Goal: Information Seeking & Learning: Understand process/instructions

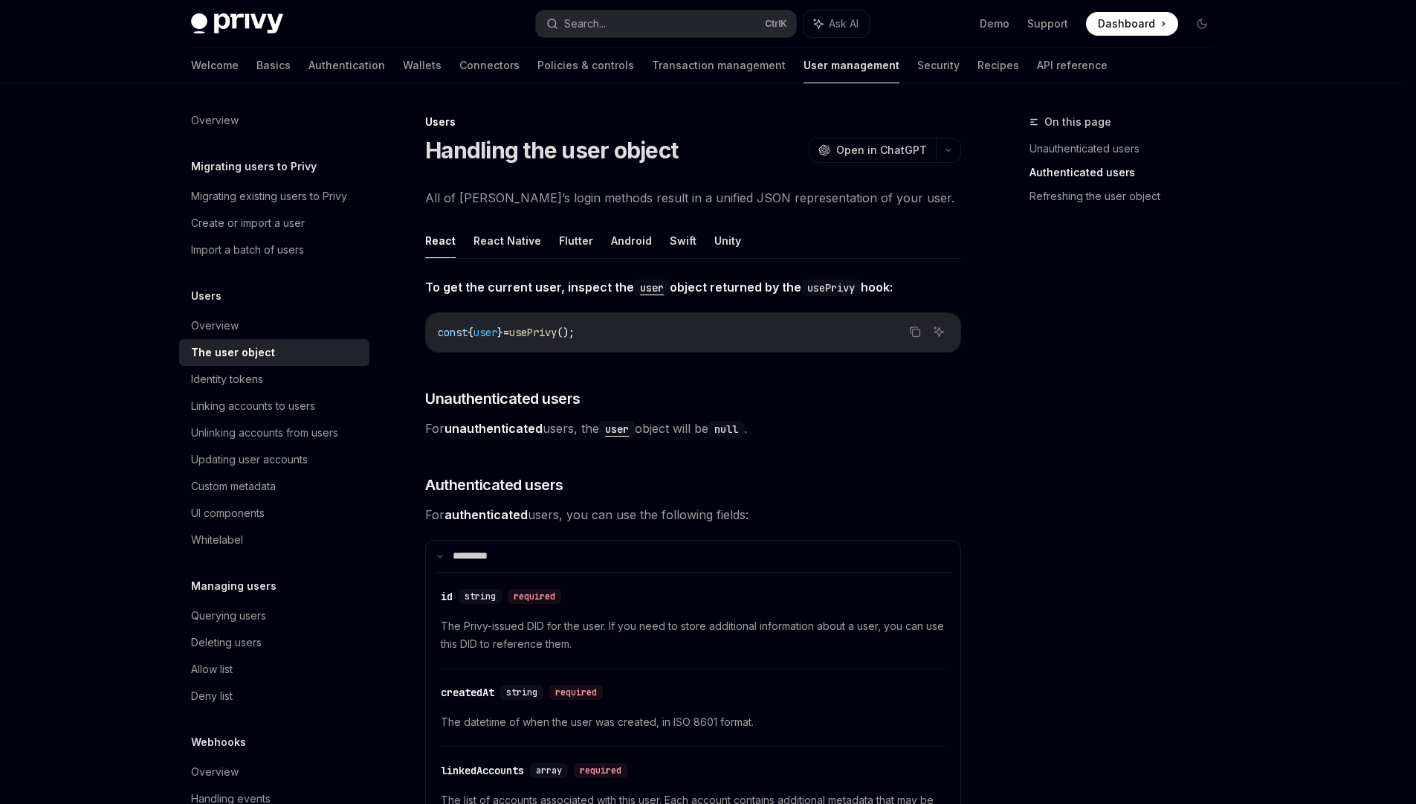
scroll to position [535, 0]
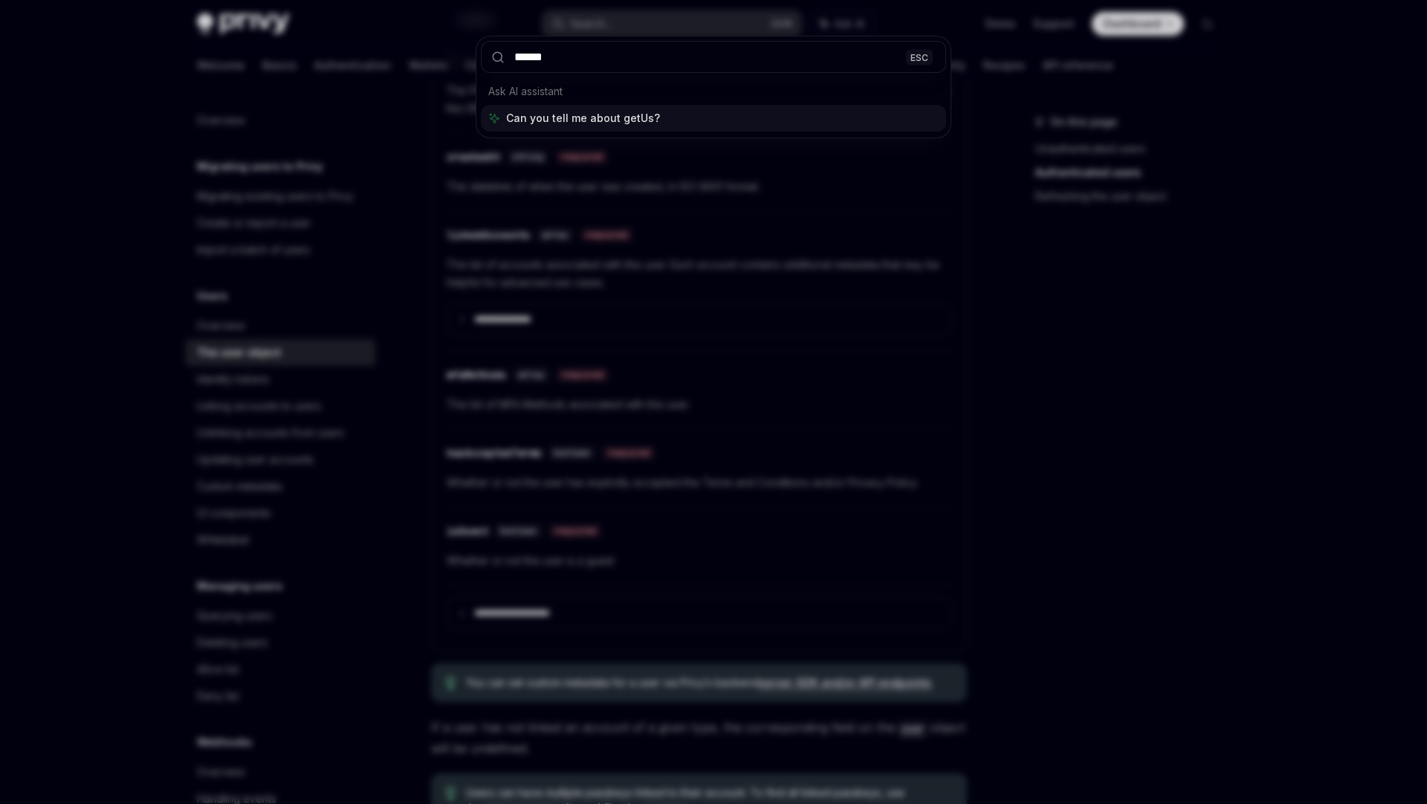
type input "*******"
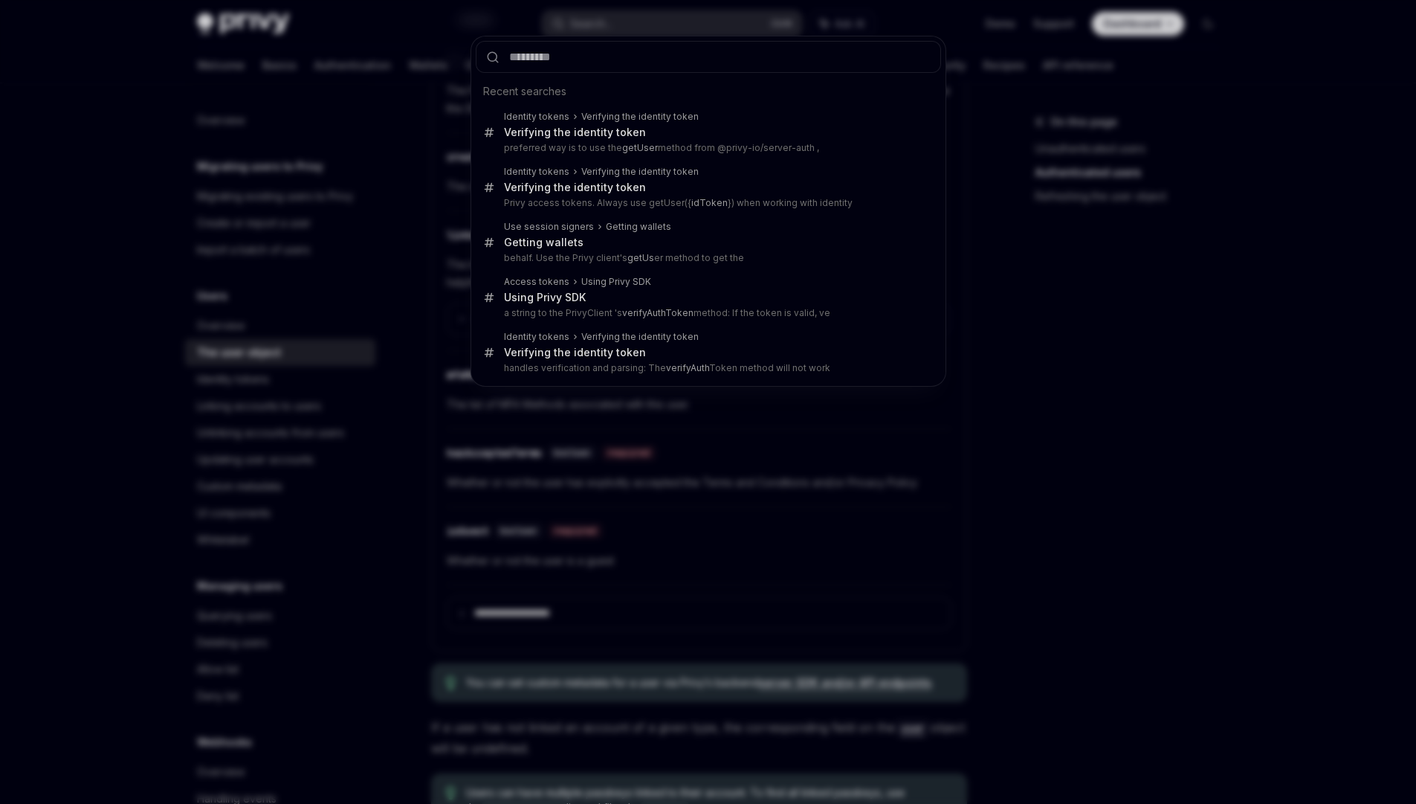
type textarea "*"
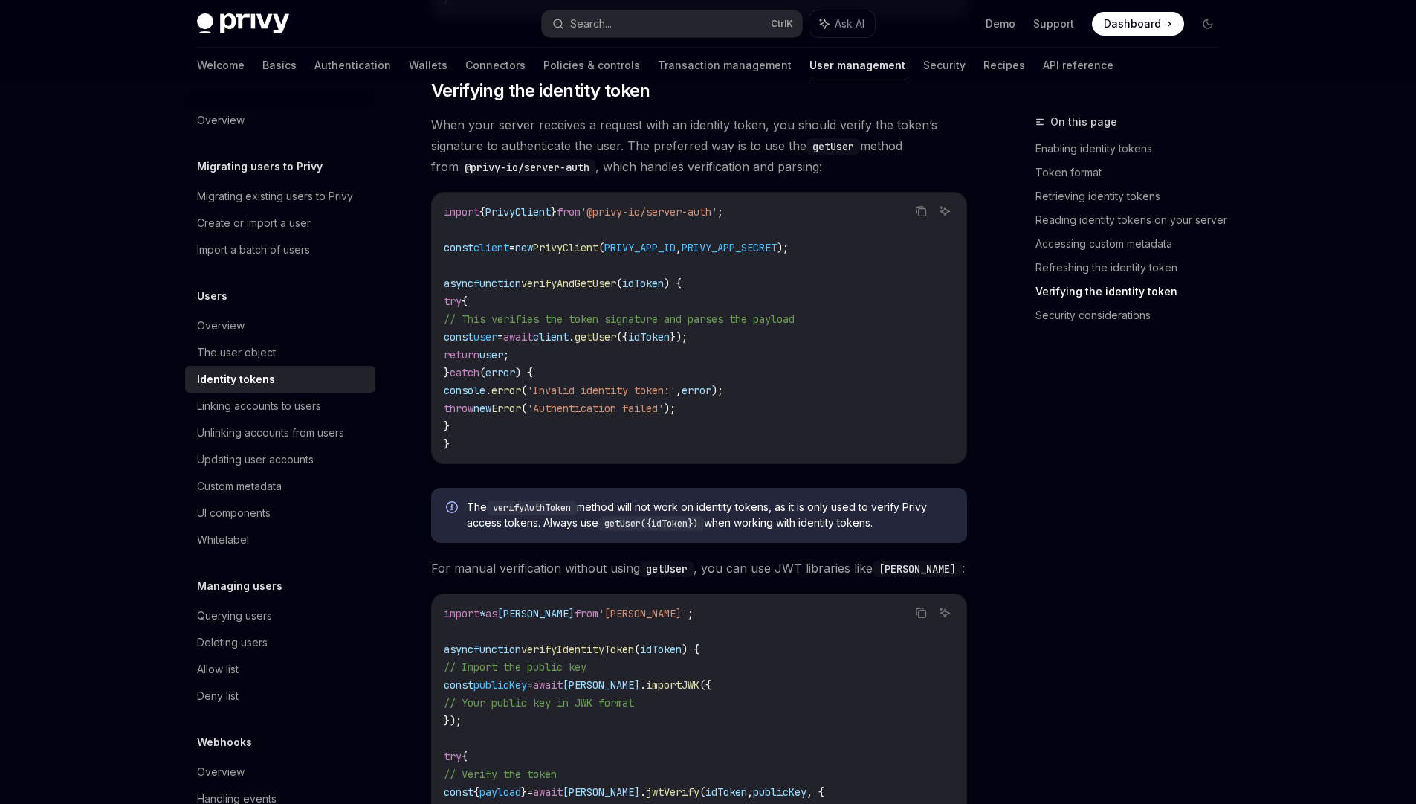
scroll to position [3917, 0]
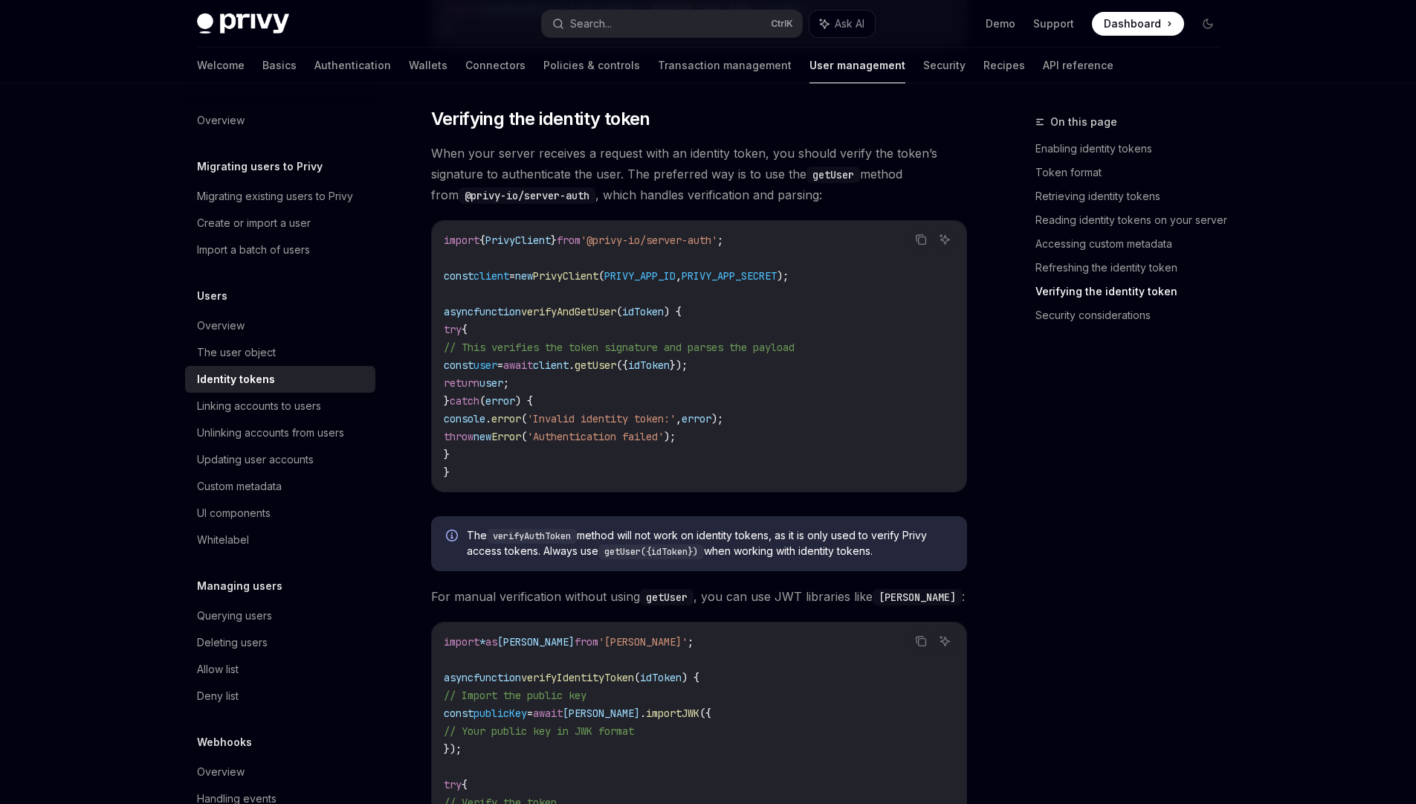
click at [664, 318] on span "idToken" at bounding box center [643, 311] width 42 height 13
copy span "idToken"
click at [660, 332] on code "import { PrivyClient } from '@privy-io/server-auth' ; const client = new PrivyC…" at bounding box center [699, 356] width 511 height 250
click at [640, 381] on code "import { PrivyClient } from '@privy-io/server-auth' ; const client = new PrivyC…" at bounding box center [699, 356] width 511 height 250
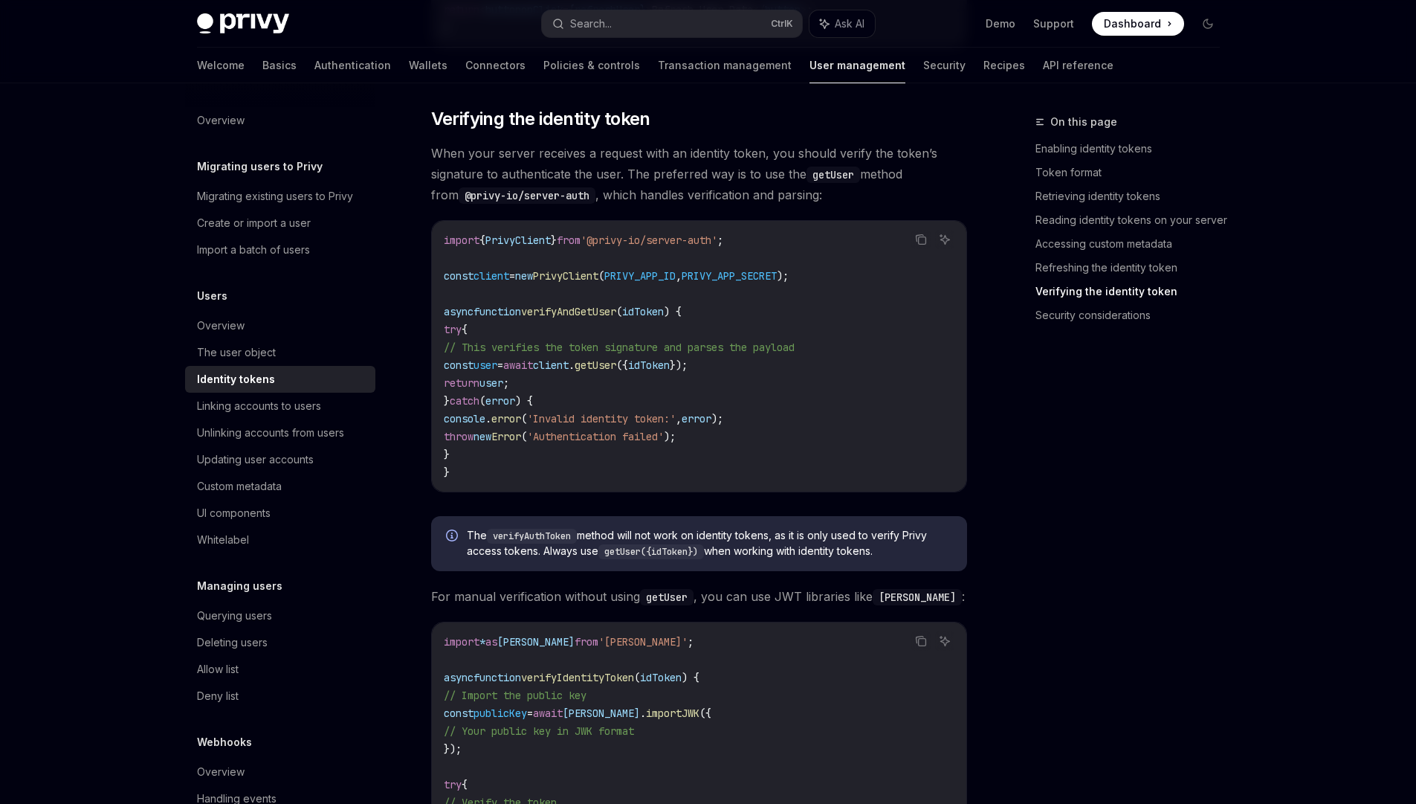
click at [616, 372] on span "getUser" at bounding box center [596, 364] width 42 height 13
copy span "getUser"
click at [629, 396] on code "import { PrivyClient } from '@privy-io/server-auth' ; const client = new PrivyC…" at bounding box center [699, 356] width 511 height 250
click at [608, 390] on code "import { PrivyClient } from '@privy-io/server-auth' ; const client = new PrivyC…" at bounding box center [699, 356] width 511 height 250
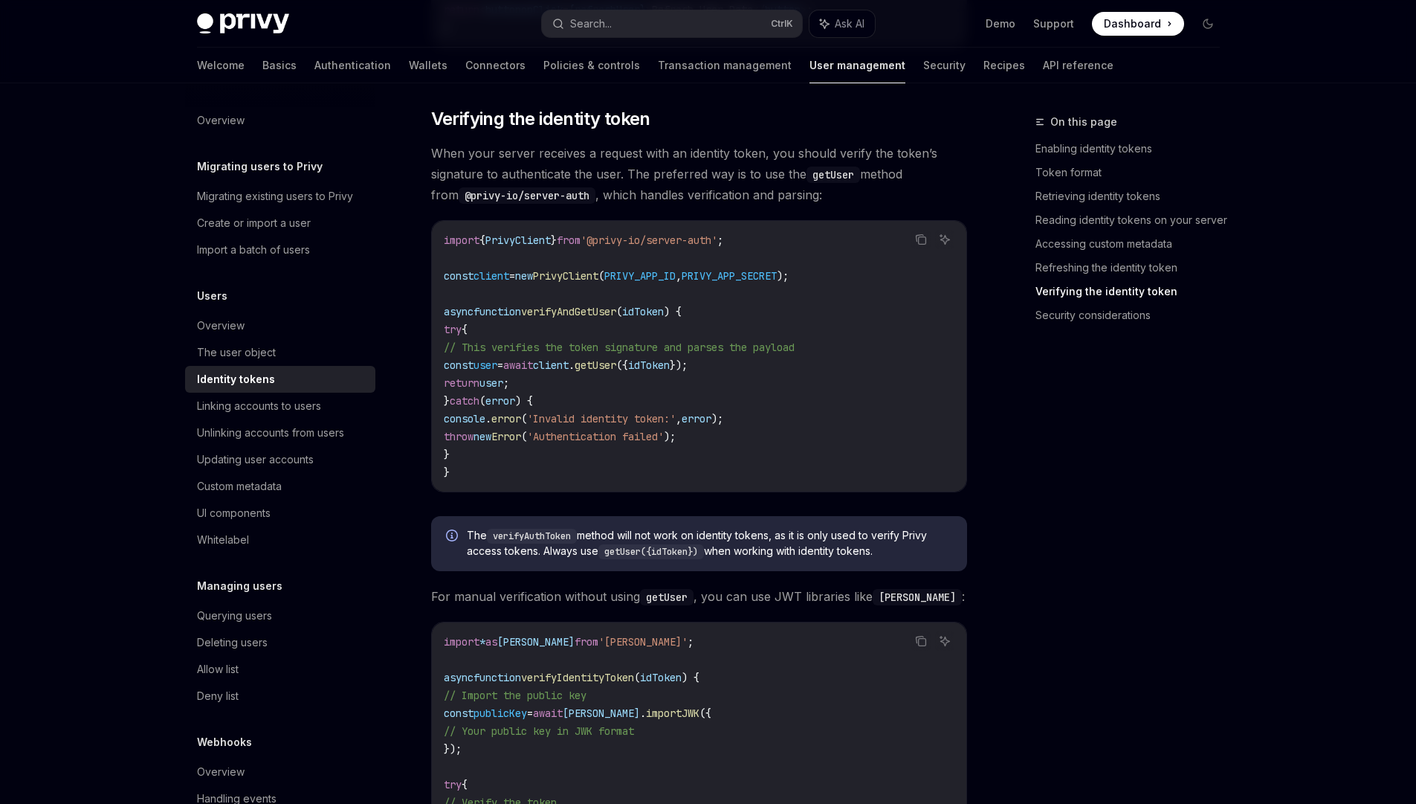
click at [616, 369] on span "getUser" at bounding box center [596, 364] width 42 height 13
copy span "getUser"
click at [629, 398] on code "import { PrivyClient } from '@privy-io/server-auth' ; const client = new PrivyC…" at bounding box center [699, 356] width 511 height 250
click at [650, 380] on code "import { PrivyClient } from '@privy-io/server-auth' ; const client = new PrivyC…" at bounding box center [699, 356] width 511 height 250
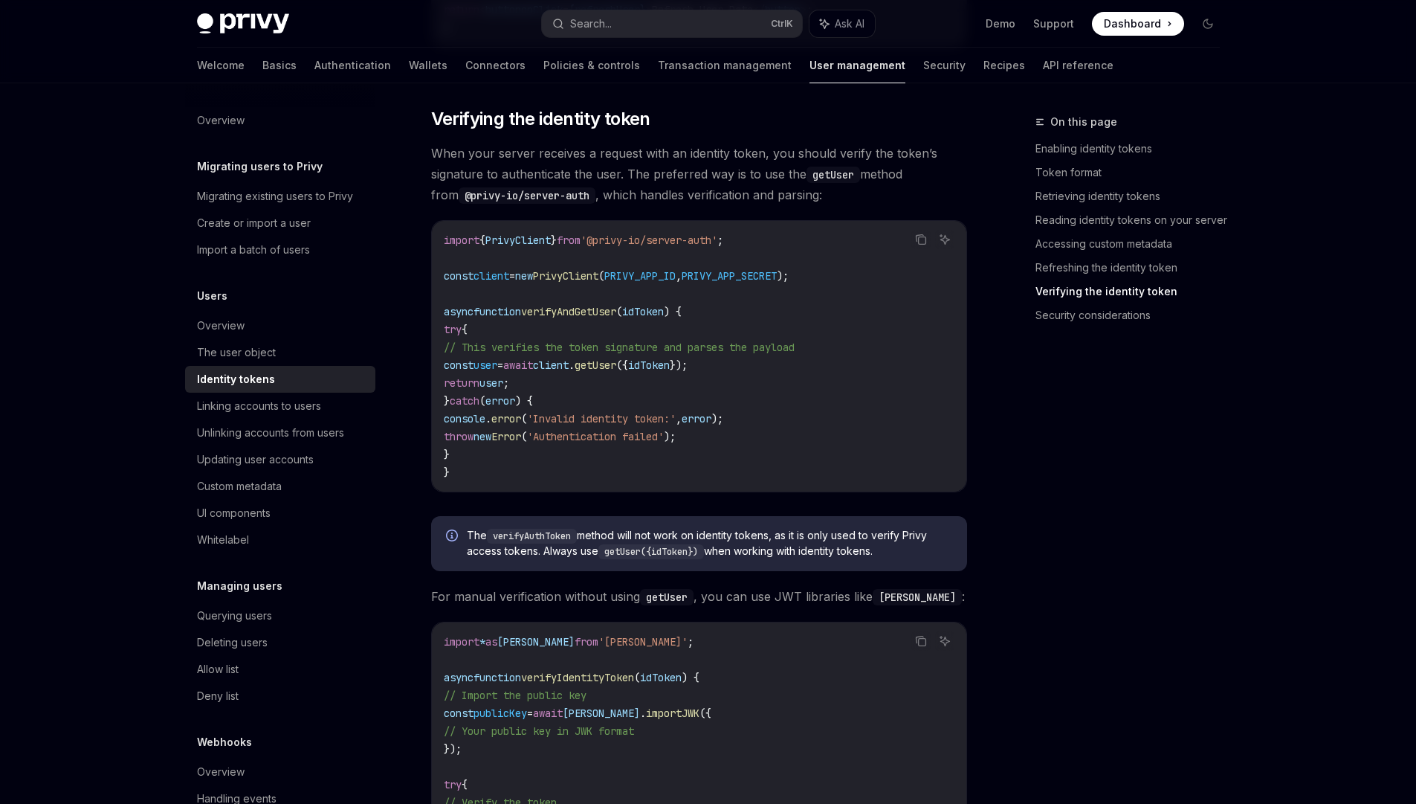
click at [616, 372] on span "getUser" at bounding box center [596, 364] width 42 height 13
copy span "getUser"
click at [671, 326] on code "import { PrivyClient } from '@privy-io/server-auth' ; const client = new PrivyC…" at bounding box center [699, 356] width 511 height 250
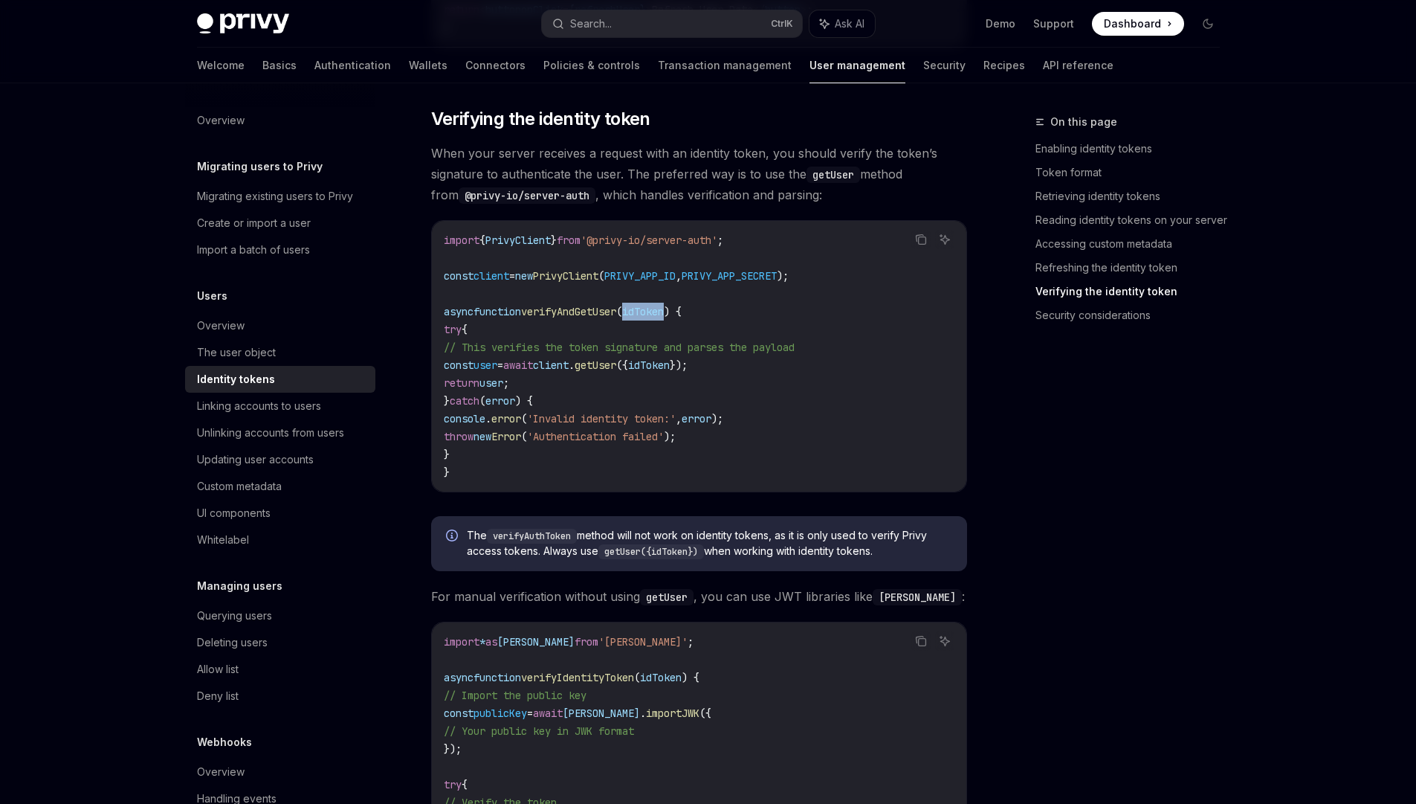
copy span "idToken"
click at [646, 29] on button "Search... Ctrl K" at bounding box center [672, 23] width 260 height 27
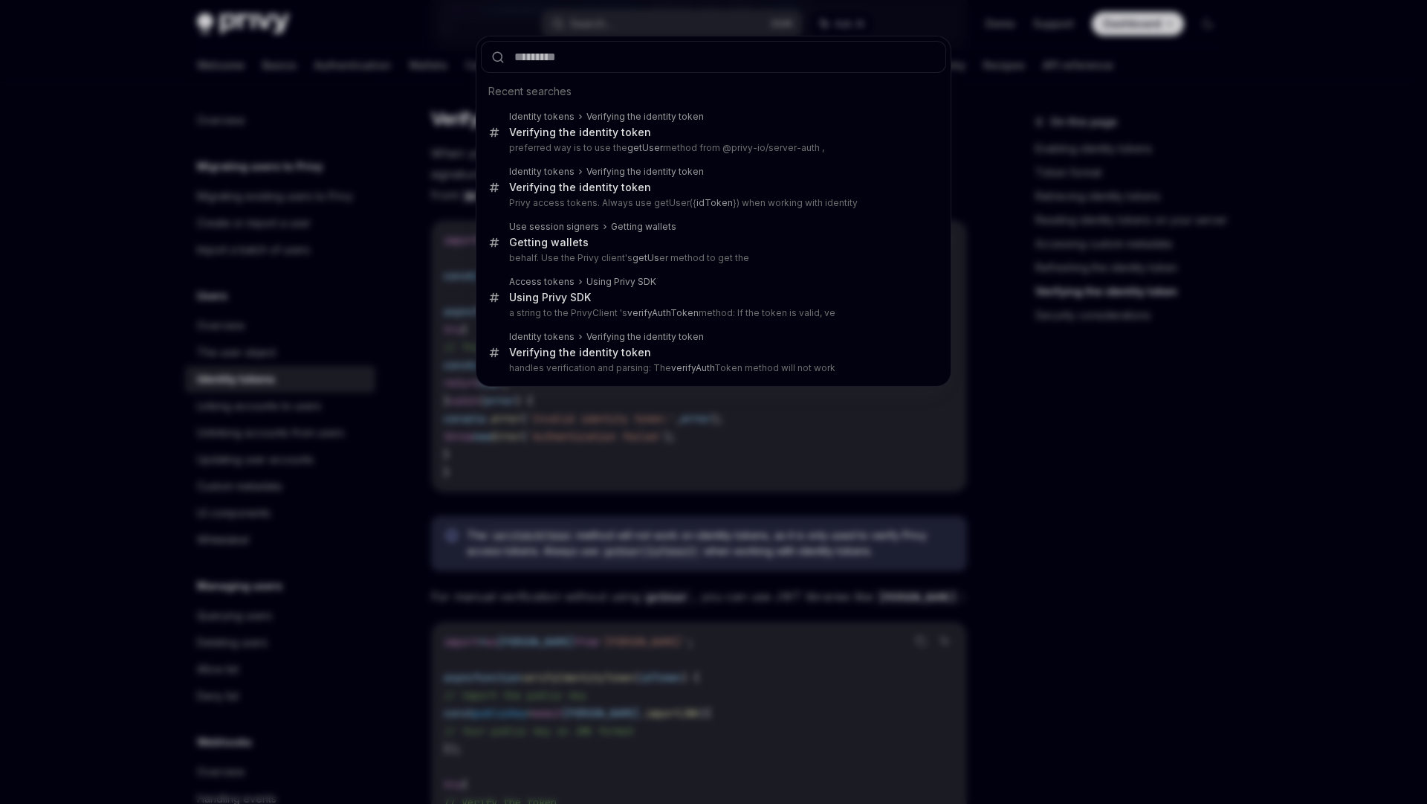
type input "*******"
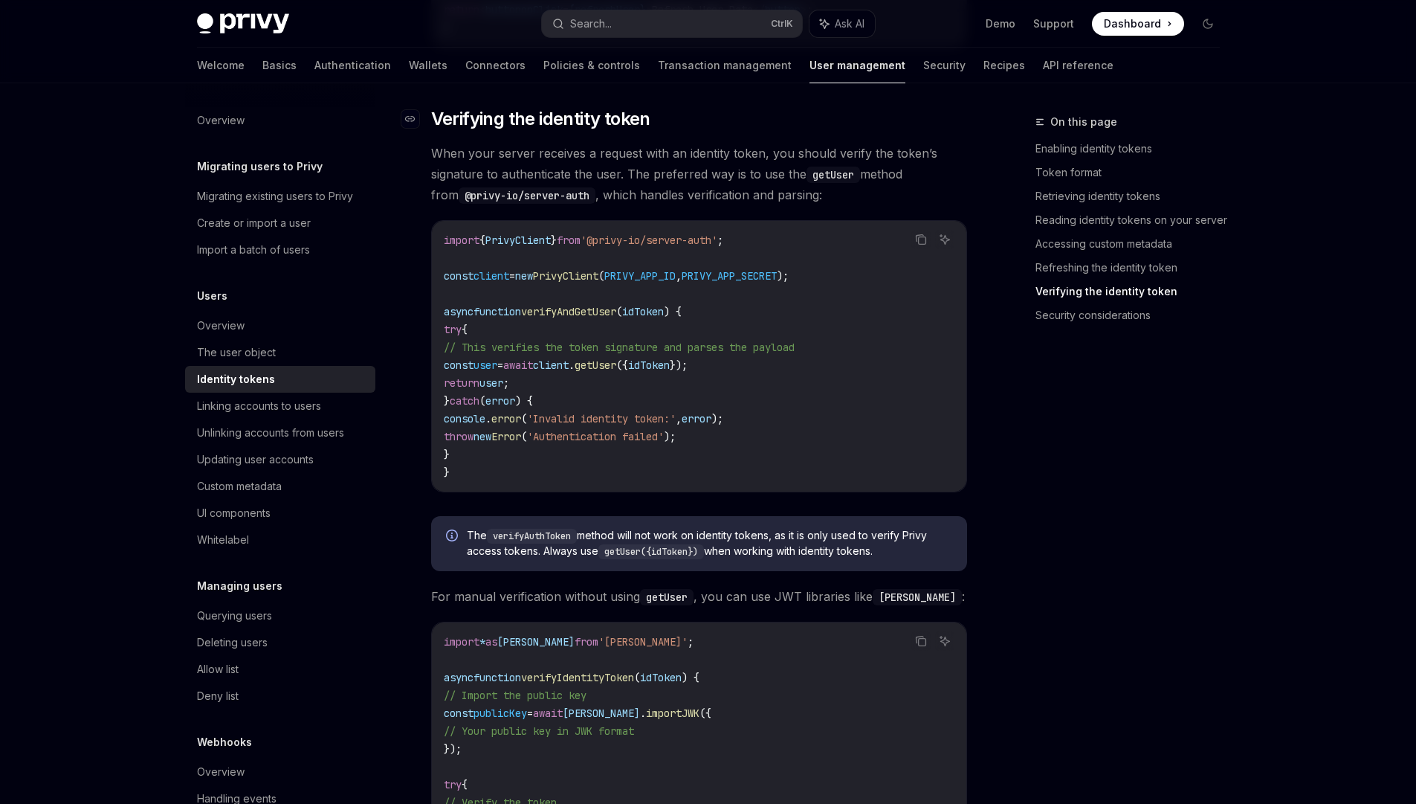
click at [565, 117] on span "Verifying the identity token" at bounding box center [540, 119] width 219 height 24
click at [621, 117] on span "Verifying the identity token" at bounding box center [540, 119] width 219 height 24
copy span "identity token"
click at [641, 23] on button "Search... Ctrl K" at bounding box center [672, 23] width 260 height 27
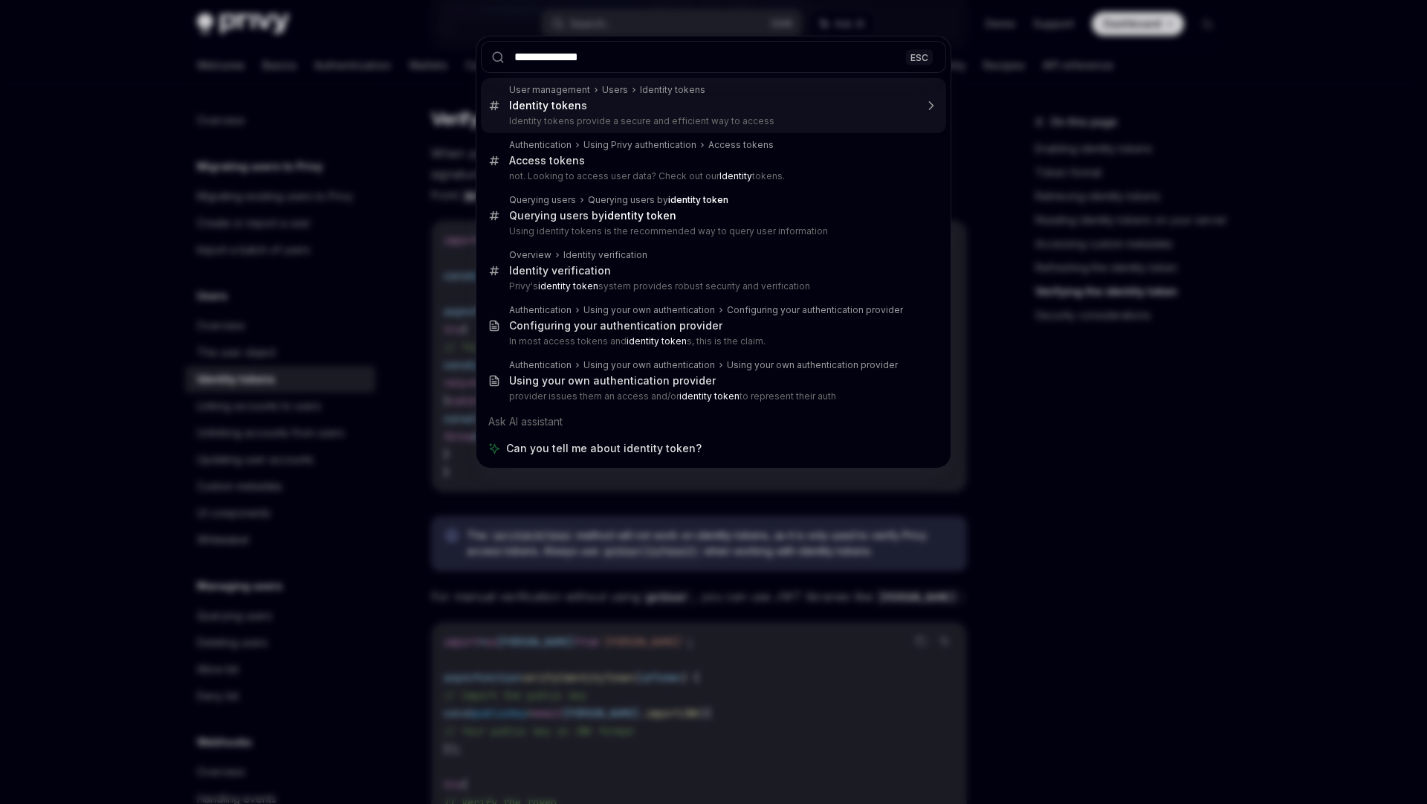
type input "********"
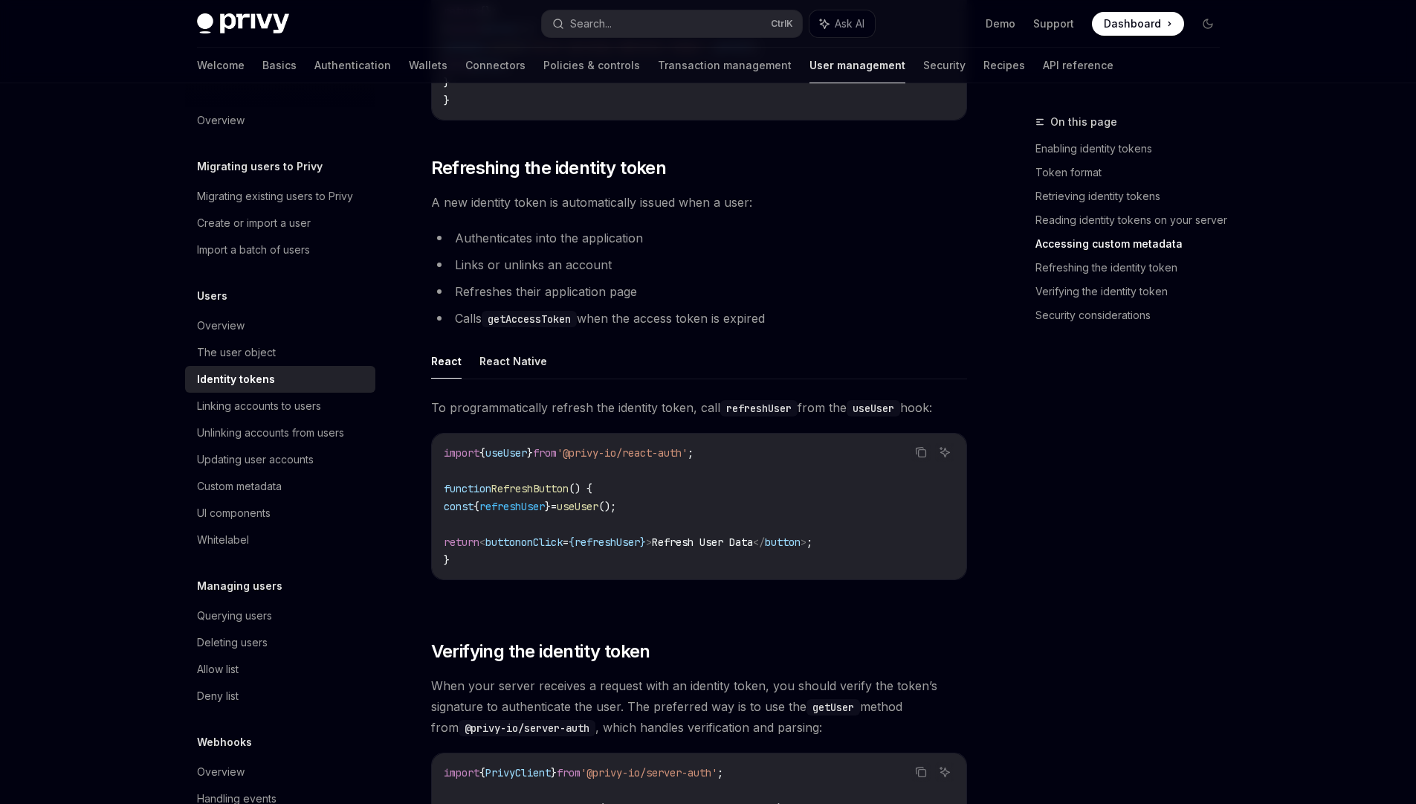
scroll to position [3374, 0]
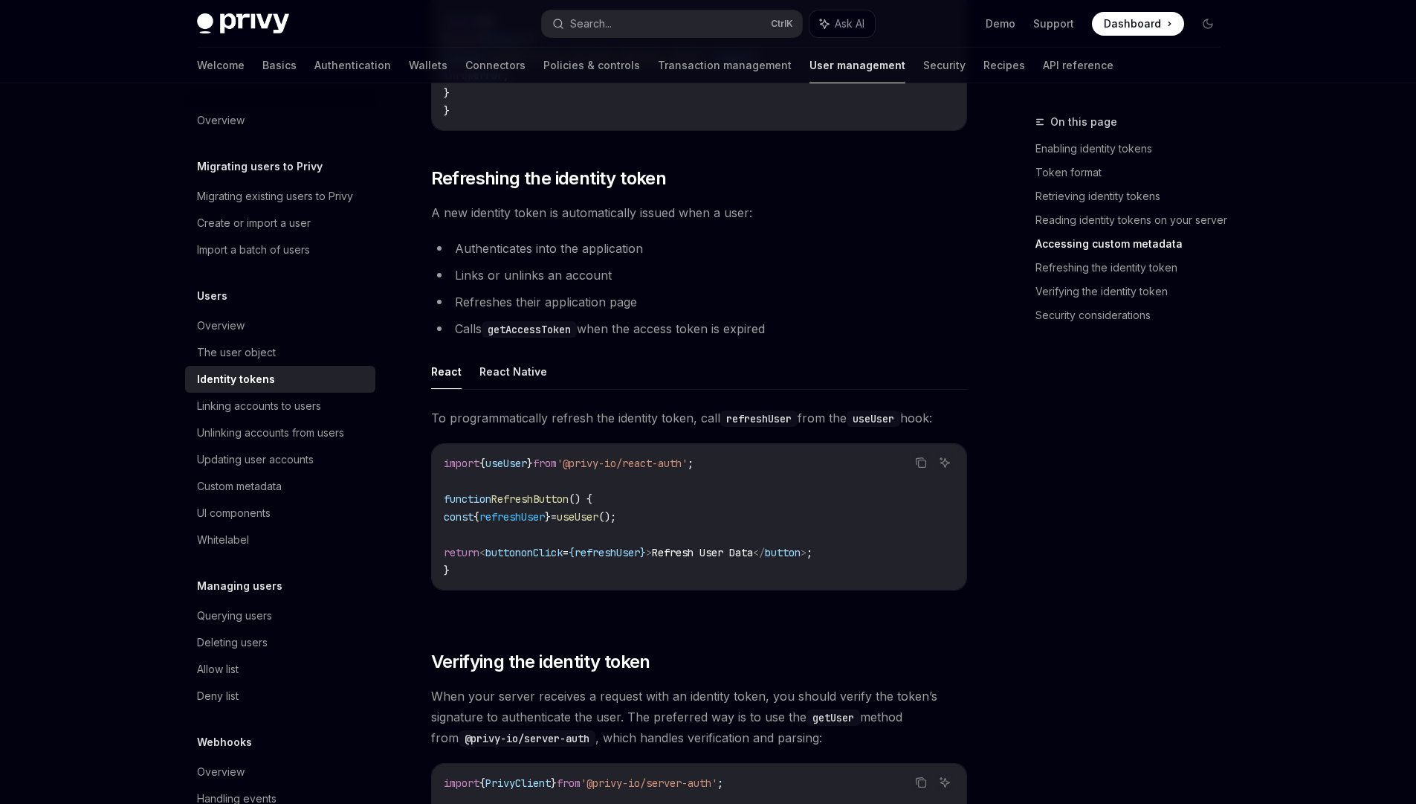
click at [474, 216] on span "A new identity token is automatically issued when a user:" at bounding box center [699, 212] width 536 height 21
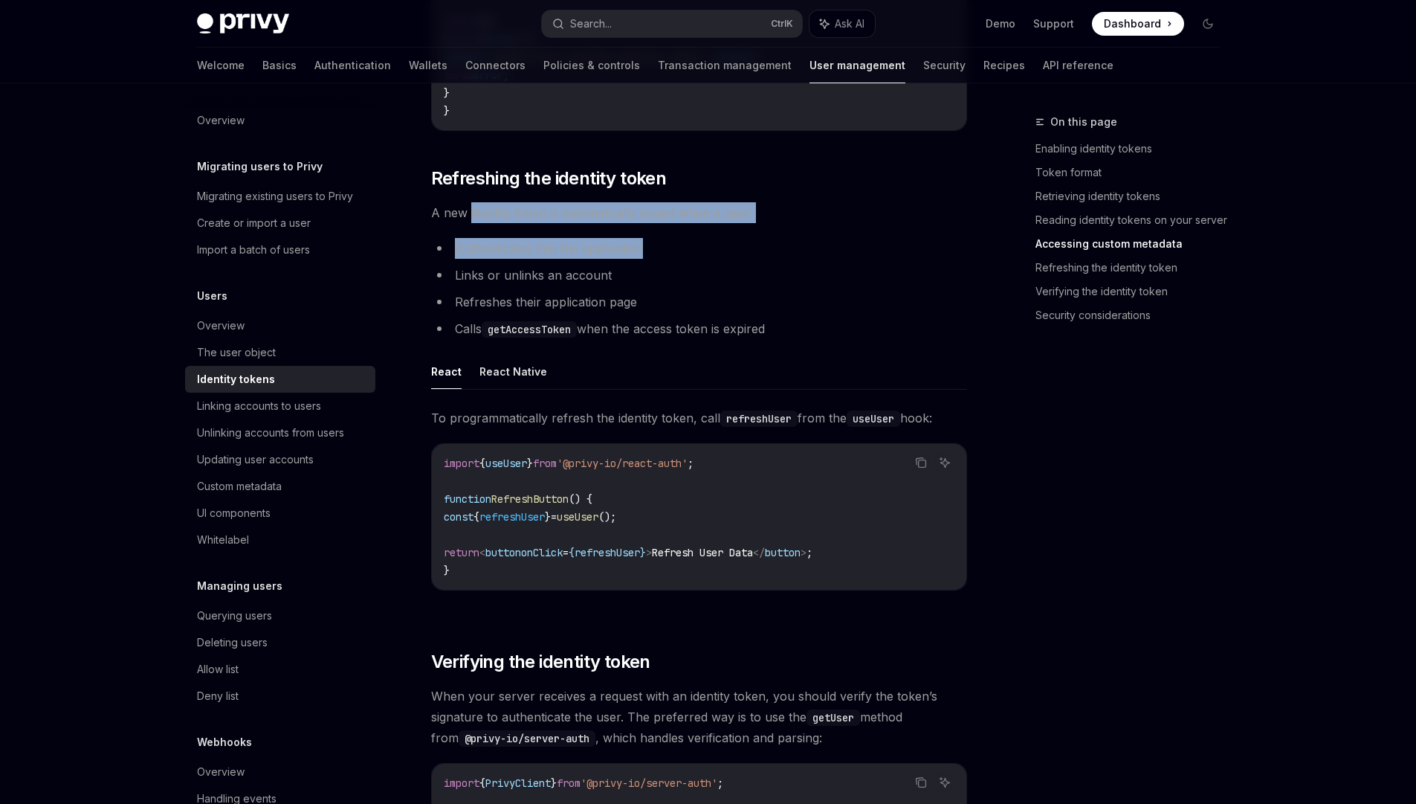
drag, startPoint x: 474, startPoint y: 216, endPoint x: 627, endPoint y: 266, distance: 161.3
click at [627, 266] on ul "Authenticates into the application Links or unlinks an account Refreshes their …" at bounding box center [699, 288] width 536 height 101
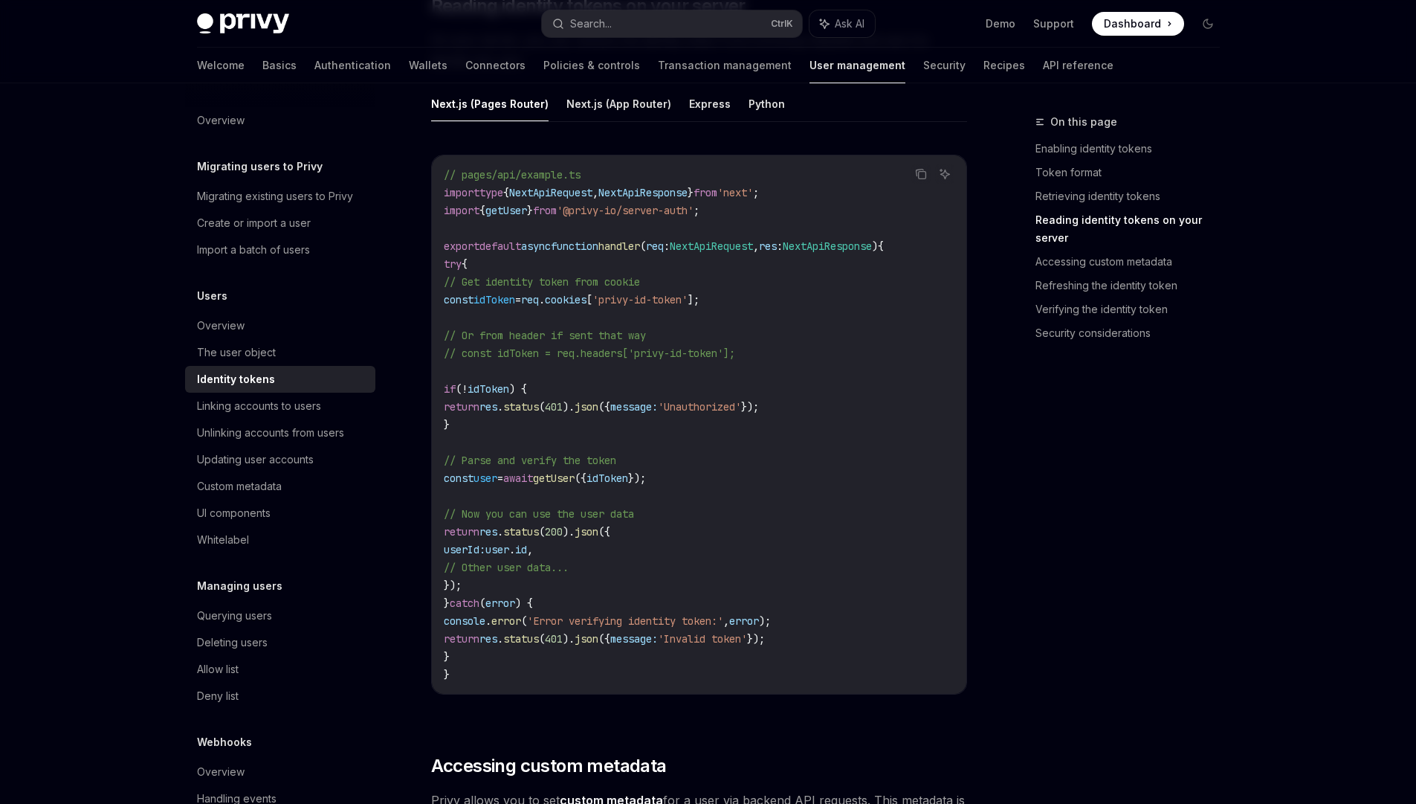
scroll to position [2026, 0]
